Goal: Task Accomplishment & Management: Manage account settings

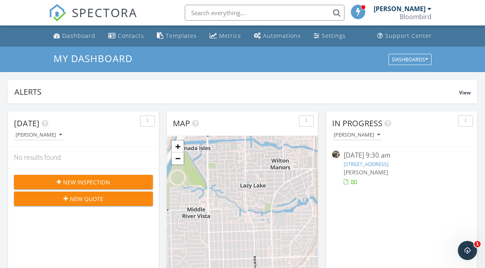
click at [99, 59] on span "My Dashboard" at bounding box center [92, 58] width 79 height 13
click at [75, 32] on div "Dashboard" at bounding box center [78, 36] width 33 height 8
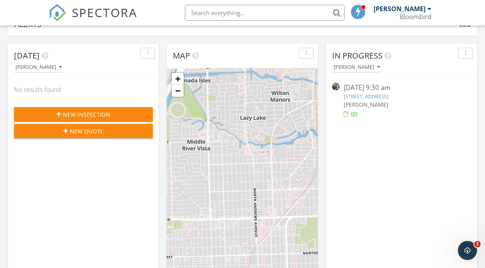
scroll to position [65, 0]
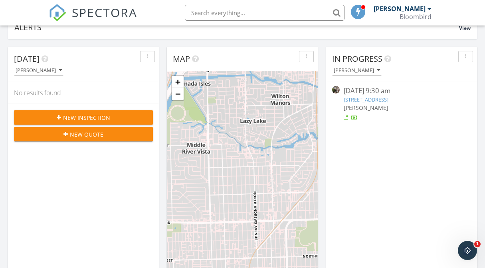
click at [368, 98] on link "[STREET_ADDRESS]" at bounding box center [365, 99] width 45 height 7
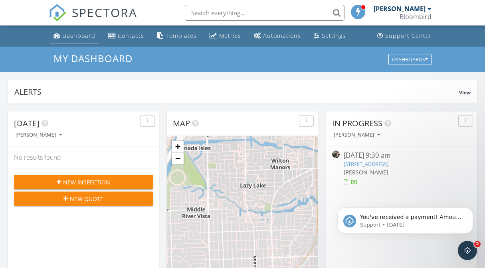
click at [89, 36] on div "Dashboard" at bounding box center [78, 36] width 33 height 8
click at [417, 60] on div "Dashboards" at bounding box center [410, 60] width 36 height 6
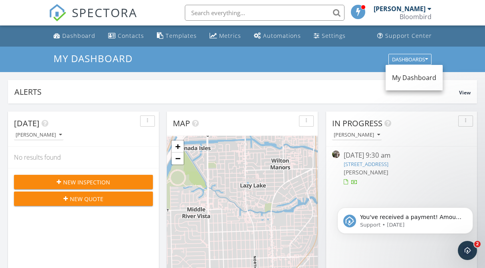
click at [415, 83] on div "My Dashboard" at bounding box center [413, 77] width 57 height 19
click at [413, 75] on span "My Dashboard" at bounding box center [414, 77] width 44 height 9
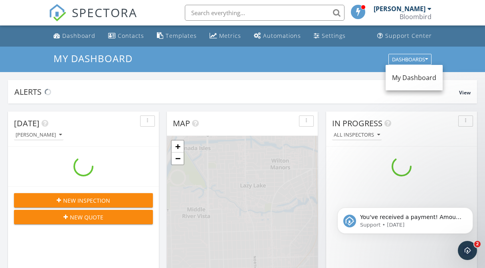
scroll to position [726, 485]
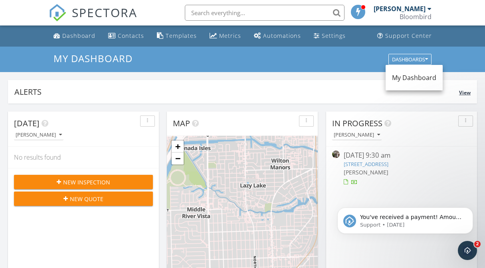
click at [464, 92] on span "View" at bounding box center [465, 92] width 12 height 7
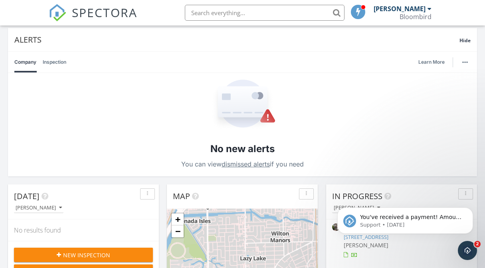
scroll to position [53, 0]
click at [462, 44] on div "Hide" at bounding box center [464, 40] width 11 height 10
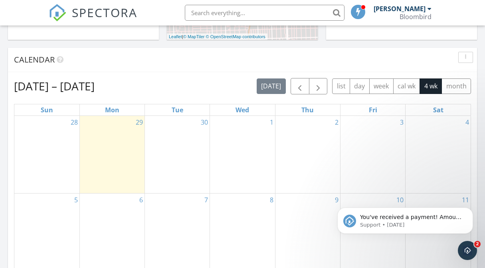
scroll to position [303, 0]
click at [297, 88] on span "button" at bounding box center [300, 86] width 10 height 10
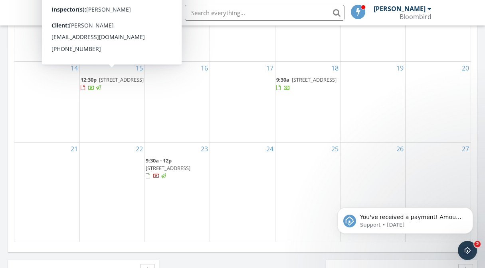
scroll to position [490, 0]
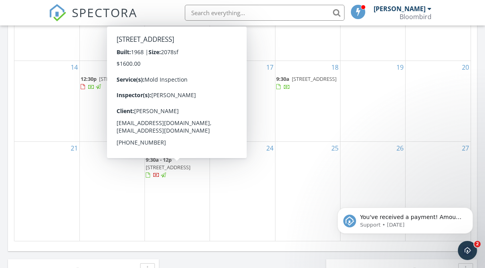
click at [176, 171] on span "2933 NE 35th Ct, Lighthouse Point 33064" at bounding box center [168, 167] width 45 height 7
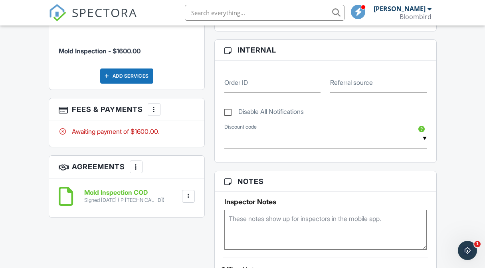
click at [88, 191] on h6 "Mold Inspection COD" at bounding box center [124, 192] width 80 height 7
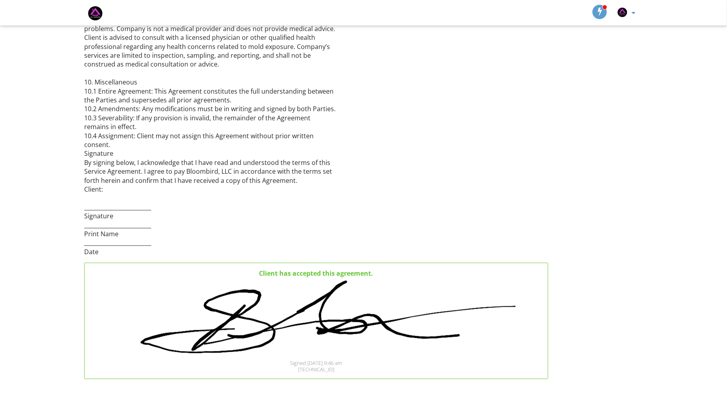
scroll to position [733, 0]
